Goal: Navigation & Orientation: Find specific page/section

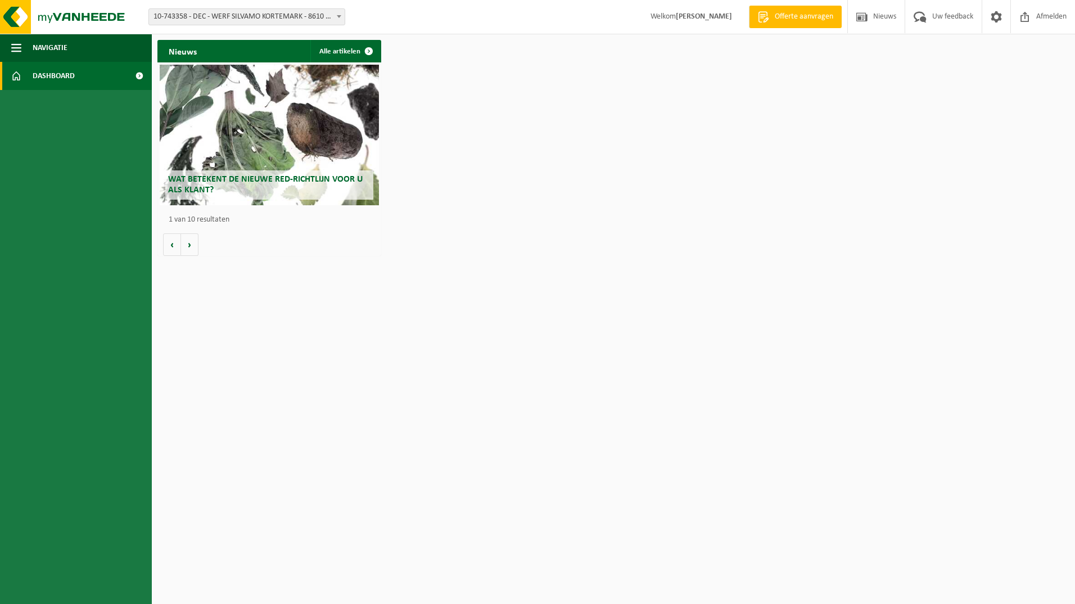
click at [134, 74] on span at bounding box center [138, 76] width 25 height 28
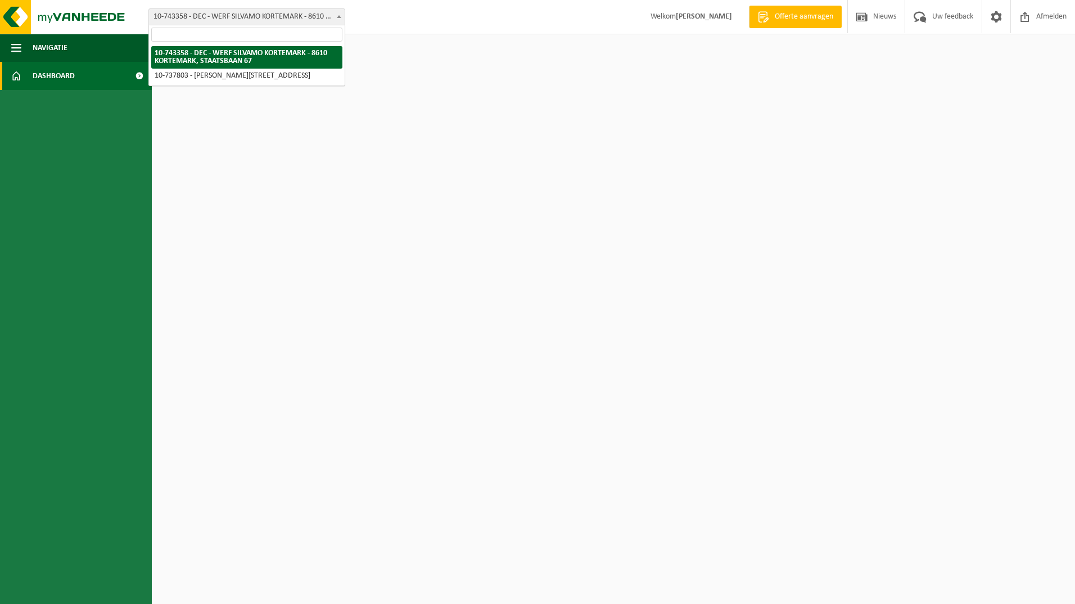
click at [257, 16] on span "10-743358 - DEC - WERF SILVAMO KORTEMARK - 8610 KORTEMARK, STAATSBAAN 67" at bounding box center [247, 17] width 196 height 16
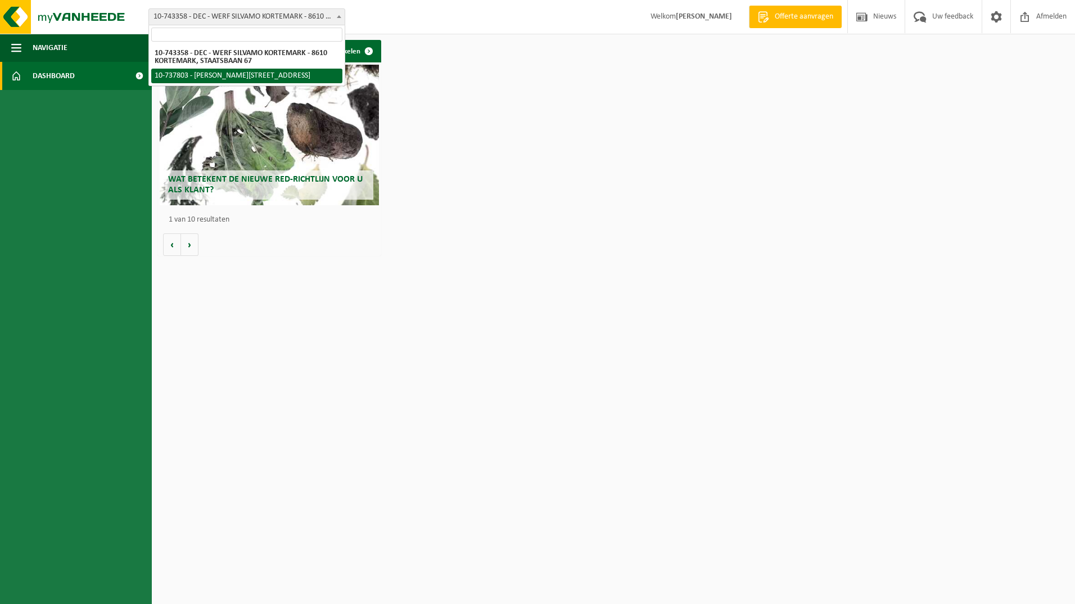
select select "26303"
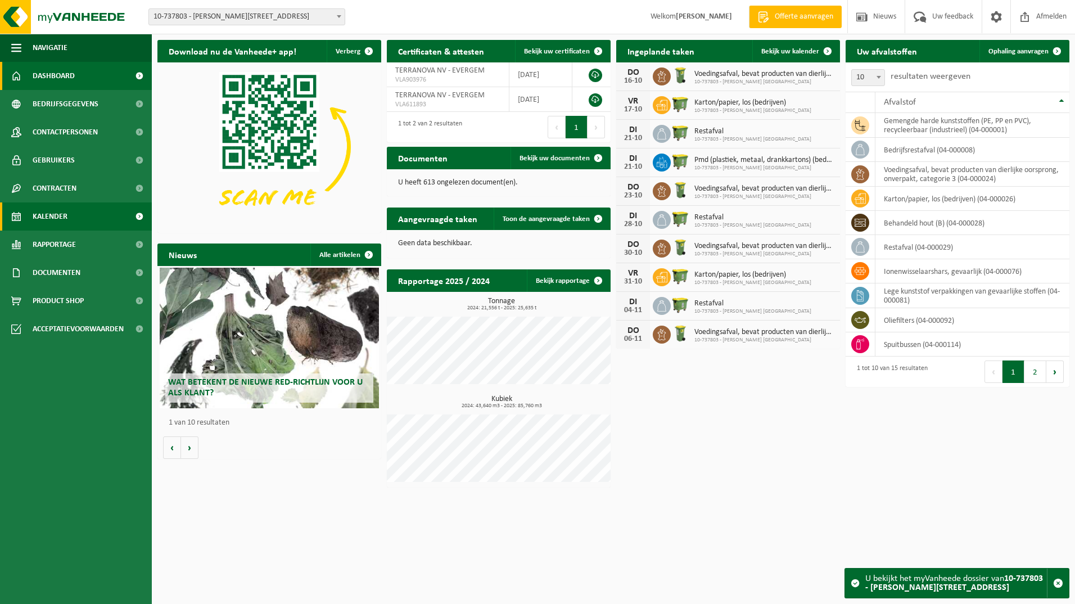
click at [48, 216] on span "Kalender" at bounding box center [50, 216] width 35 height 28
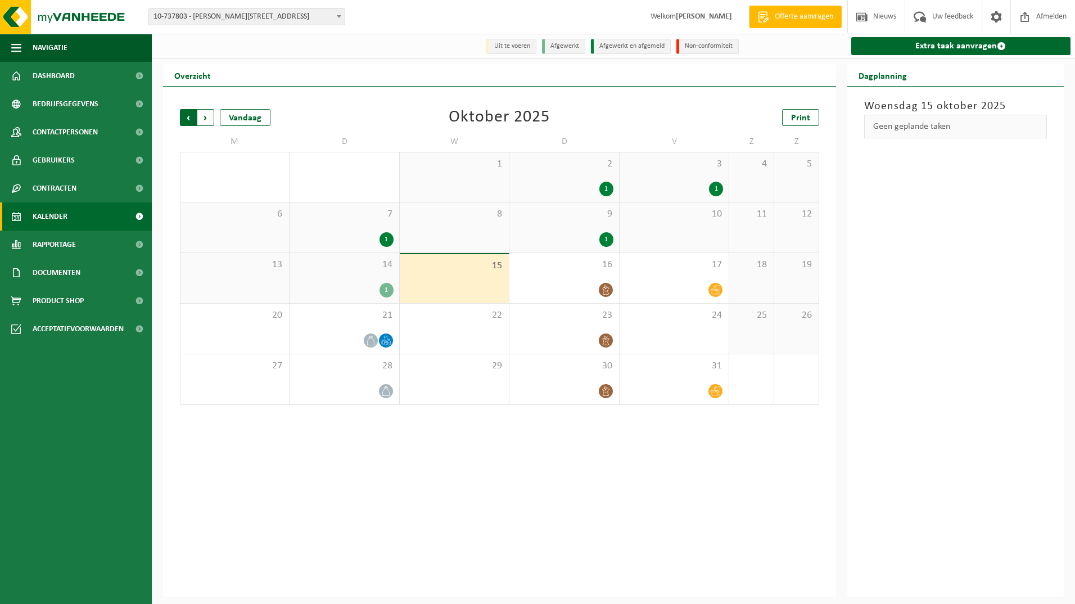
click at [208, 121] on span "Volgende" at bounding box center [205, 117] width 17 height 17
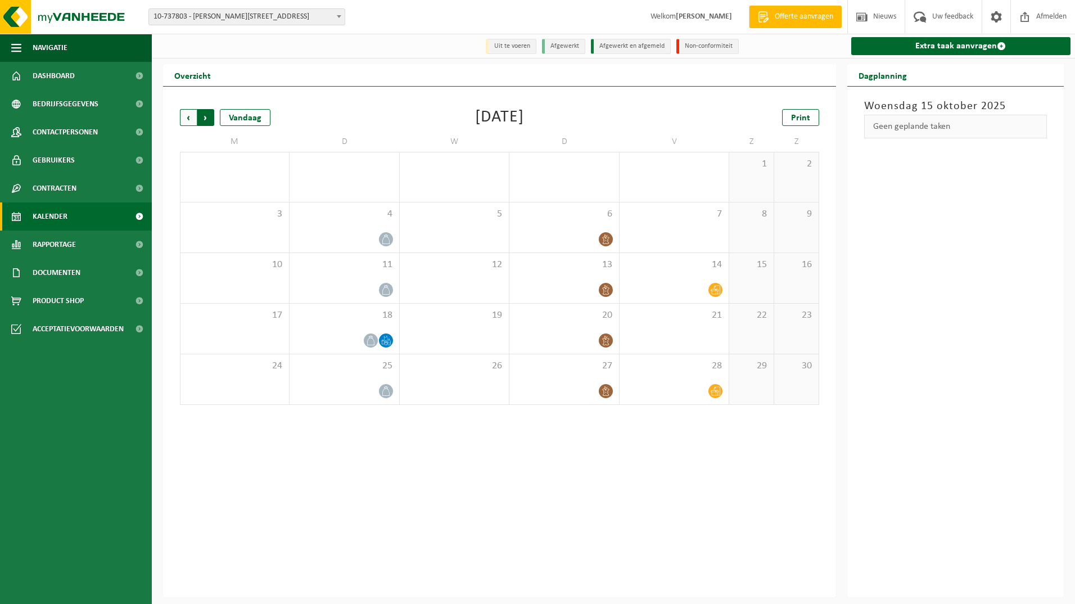
click at [184, 118] on span "Vorige" at bounding box center [188, 117] width 17 height 17
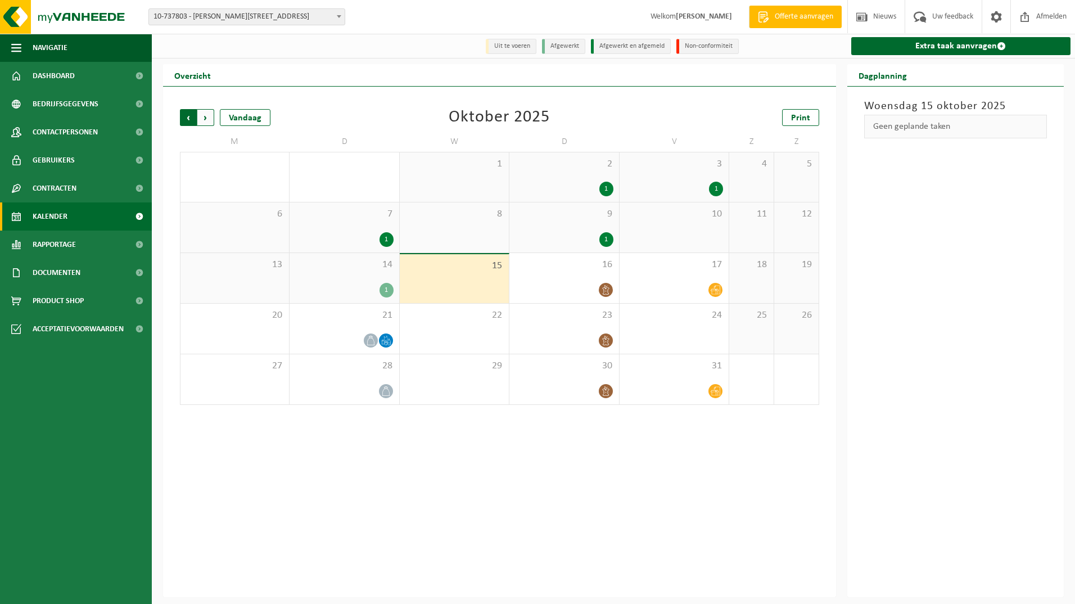
click at [203, 120] on span "Volgende" at bounding box center [205, 117] width 17 height 17
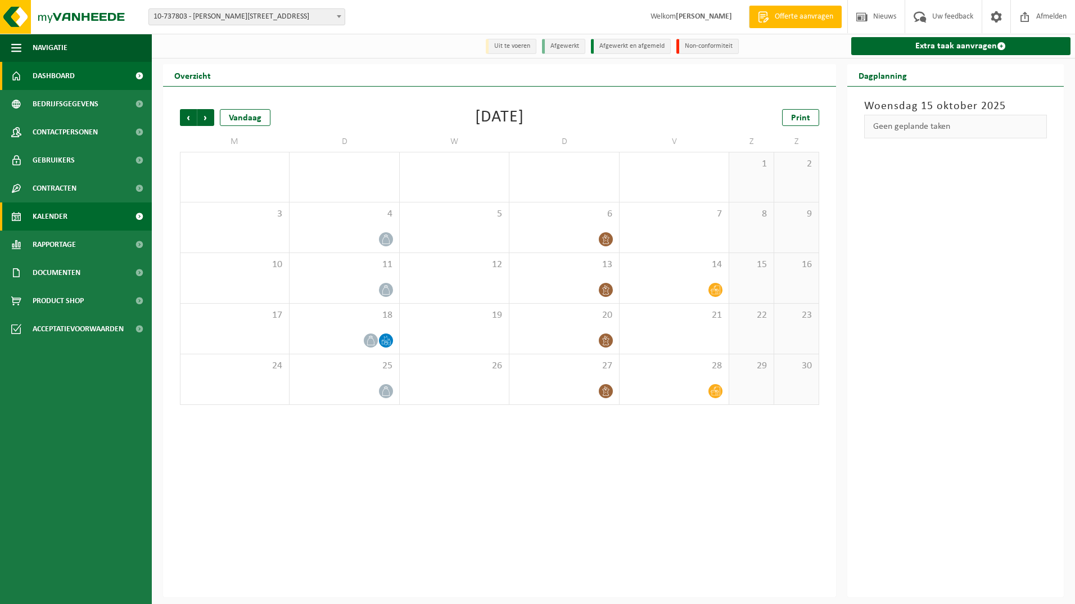
click at [49, 74] on span "Dashboard" at bounding box center [54, 76] width 42 height 28
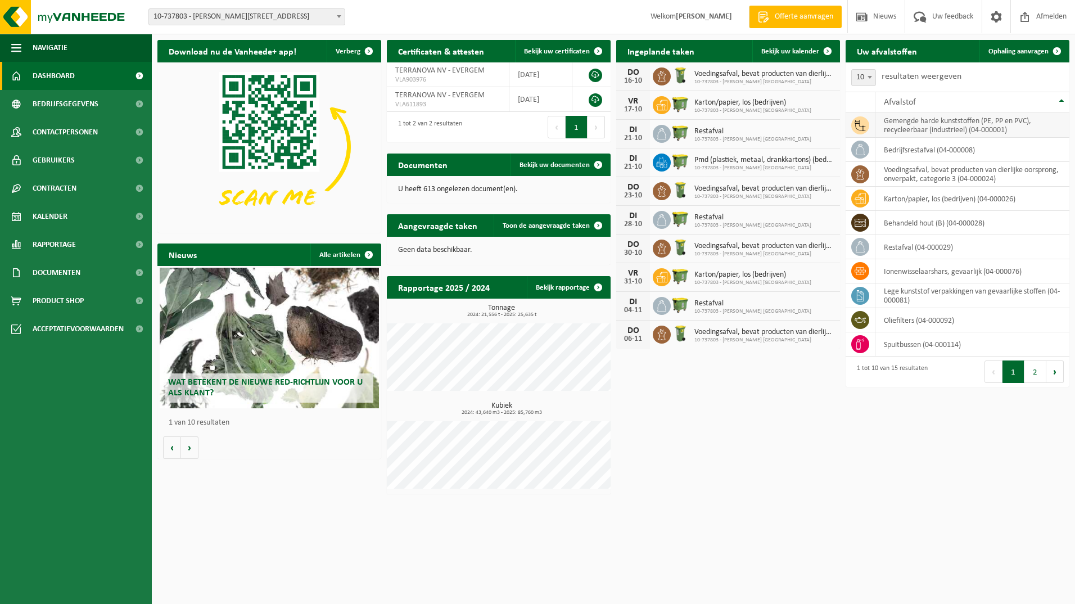
click at [967, 130] on td "gemengde harde kunststoffen (PE, PP en PVC), recycleerbaar (industrieel) (04-00…" at bounding box center [972, 125] width 194 height 25
click at [594, 70] on link at bounding box center [595, 75] width 13 height 13
